Goal: Check status: Check status

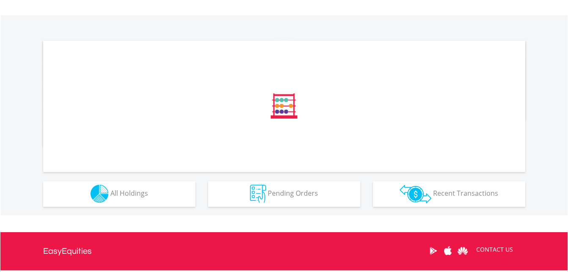
scroll to position [329, 0]
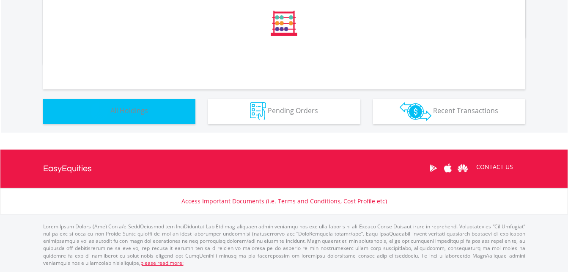
click at [129, 105] on button "Holdings All Holdings" at bounding box center [119, 111] width 152 height 25
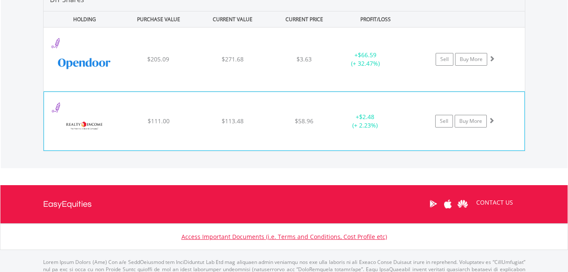
scroll to position [81, 161]
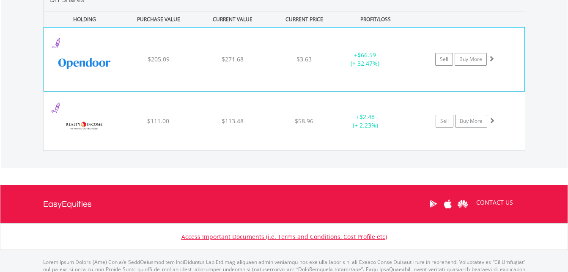
click at [165, 76] on div "﻿ Opendoor Technologies Inc $205.09 $271.68 $3.63 + $66.59 (+ 32.47%) Sell Buy …" at bounding box center [284, 58] width 481 height 63
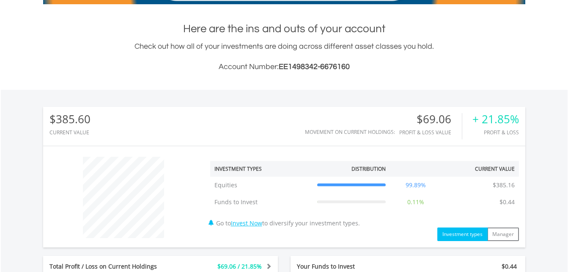
scroll to position [0, 0]
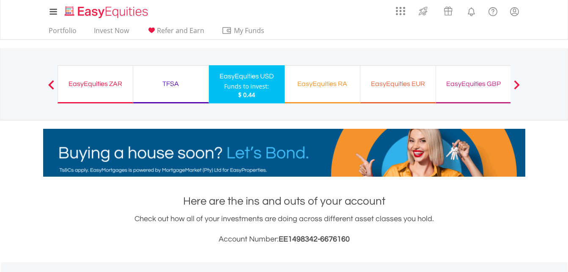
click at [100, 90] on div "EasyEquities ZAR Funds to invest: $ 0.44" at bounding box center [96, 84] width 76 height 38
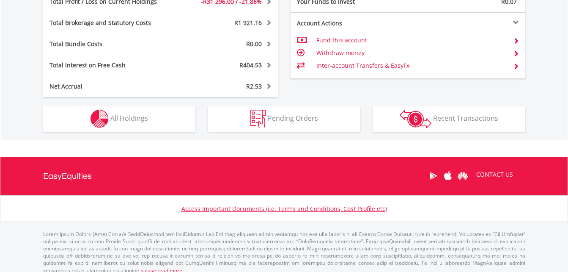
scroll to position [81, 161]
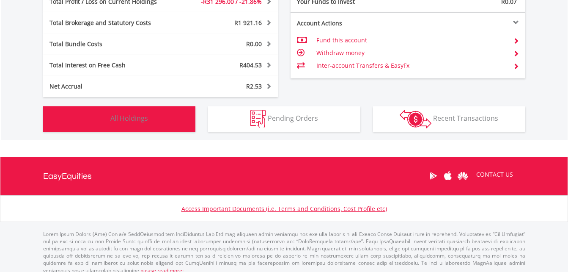
click at [127, 123] on button "Holdings All Holdings" at bounding box center [119, 118] width 152 height 25
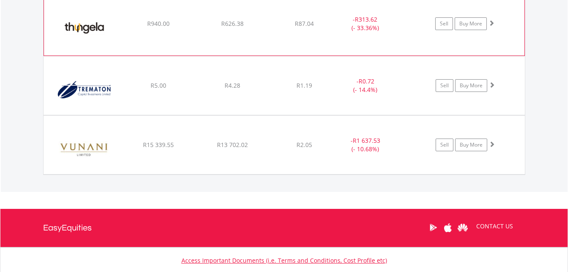
scroll to position [1363, 0]
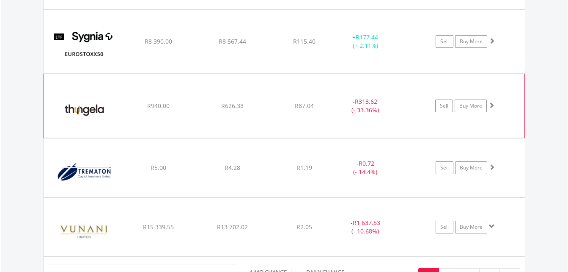
scroll to position [1194, 0]
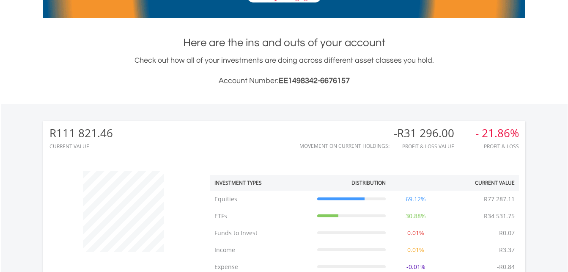
scroll to position [0, 0]
